Goal: Entertainment & Leisure: Browse casually

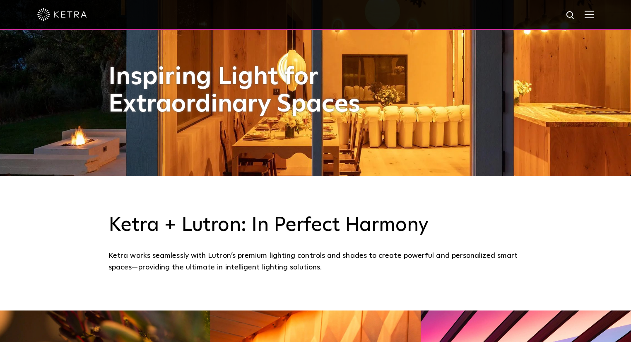
click at [587, 12] on div at bounding box center [315, 14] width 556 height 29
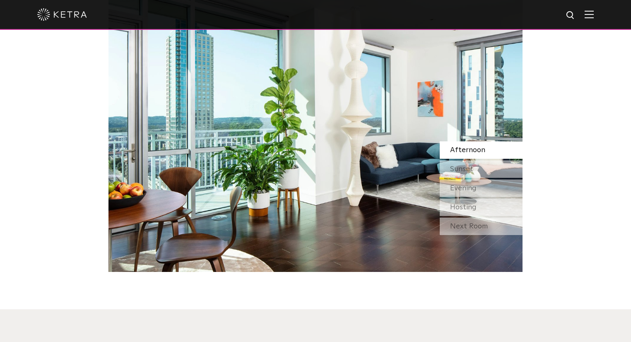
scroll to position [729, 0]
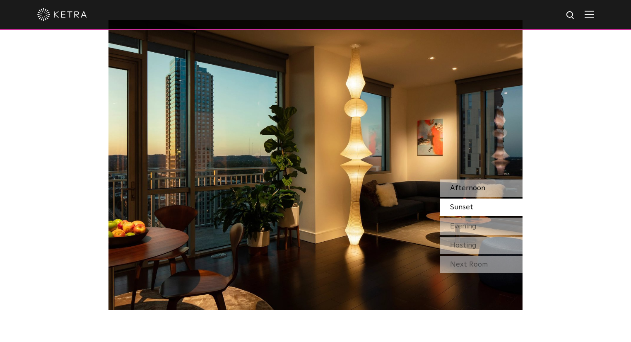
click at [467, 188] on span "Afternoon" at bounding box center [467, 187] width 35 height 7
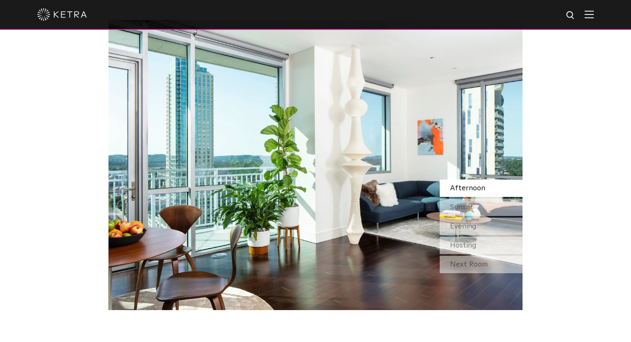
click at [53, 94] on div "Watch Light Transform Experience the transformative nature of light—select a sc…" at bounding box center [315, 106] width 631 height 405
click at [482, 184] on span "Afternoon" at bounding box center [467, 187] width 35 height 7
click at [485, 191] on div "Afternoon" at bounding box center [481, 187] width 83 height 17
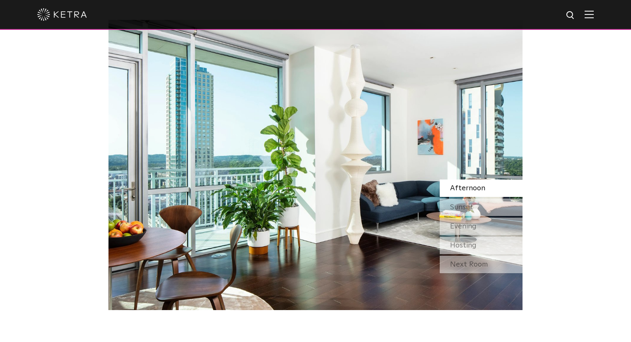
click at [485, 191] on div "Afternoon" at bounding box center [481, 187] width 83 height 17
click at [307, 143] on img at bounding box center [315, 165] width 414 height 290
click at [464, 204] on span "Sunset" at bounding box center [461, 206] width 23 height 7
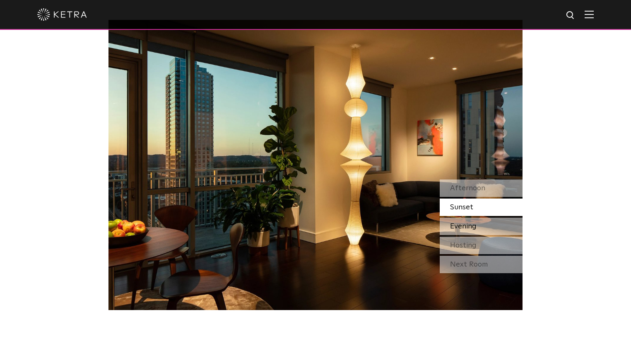
click at [467, 222] on span "Evening" at bounding box center [463, 225] width 26 height 7
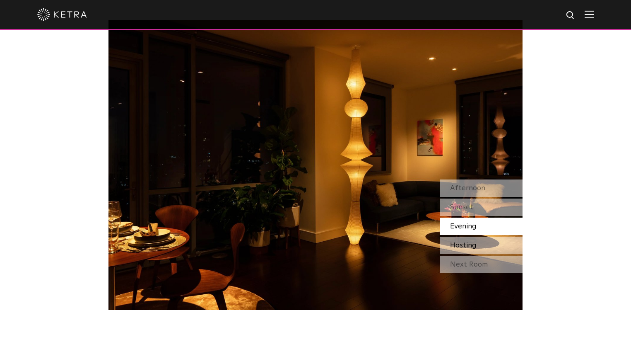
click at [471, 241] on span "Hosting" at bounding box center [463, 244] width 26 height 7
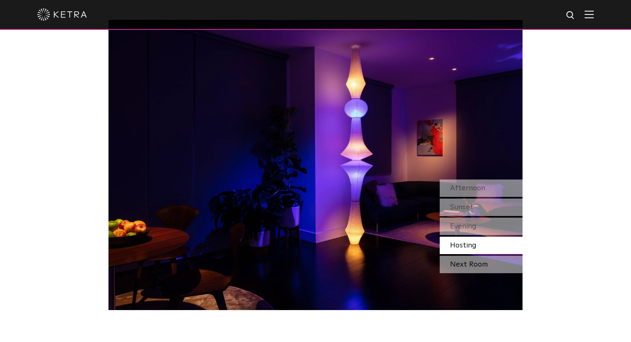
click at [462, 262] on div "Next Room" at bounding box center [481, 263] width 83 height 17
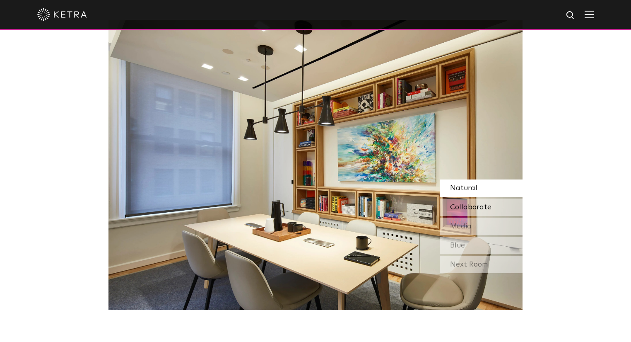
click at [467, 208] on span "Collaborate" at bounding box center [470, 206] width 41 height 7
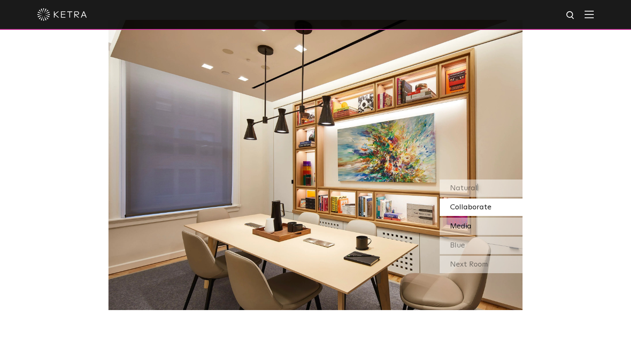
click at [463, 224] on span "Media" at bounding box center [461, 225] width 22 height 7
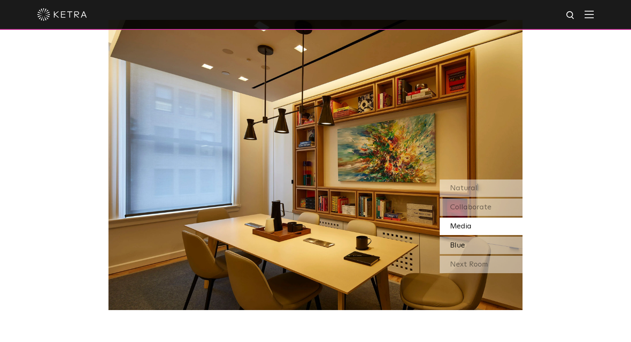
click at [457, 243] on span "Blue" at bounding box center [457, 244] width 15 height 7
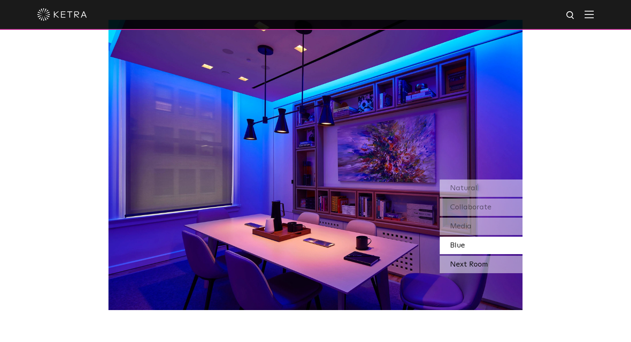
click at [465, 267] on div "Next Room" at bounding box center [481, 263] width 83 height 17
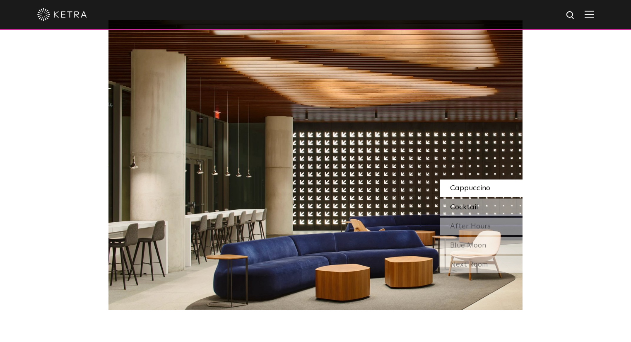
click at [469, 206] on span "Cocktail" at bounding box center [464, 206] width 28 height 7
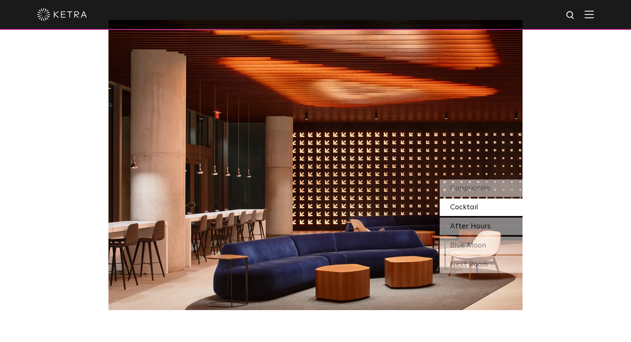
click at [462, 229] on span "After Hours" at bounding box center [470, 225] width 41 height 7
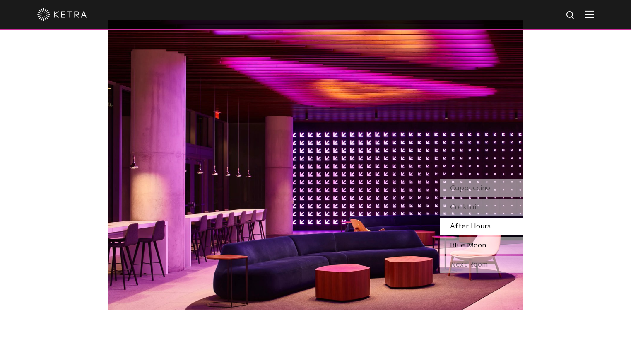
click at [462, 241] on span "Blue Moon" at bounding box center [468, 244] width 36 height 7
